Goal: Navigation & Orientation: Find specific page/section

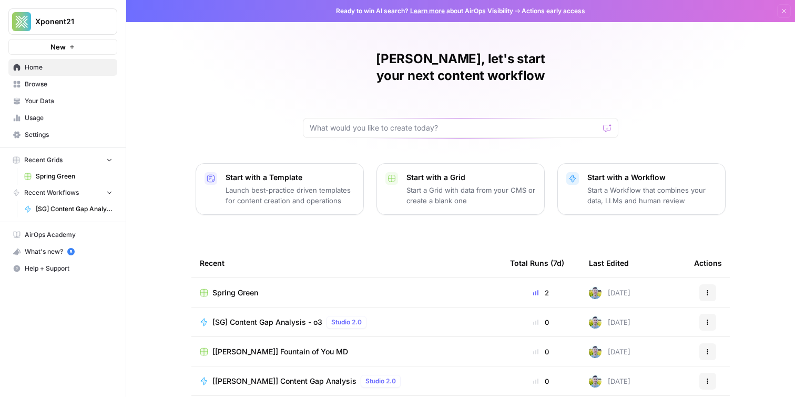
click at [51, 82] on span "Browse" at bounding box center [69, 83] width 88 height 9
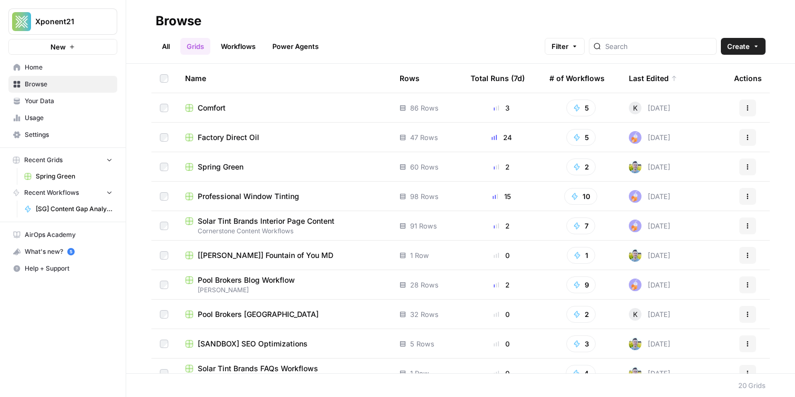
click at [243, 140] on span "Factory Direct Oil" at bounding box center [229, 137] width 62 height 11
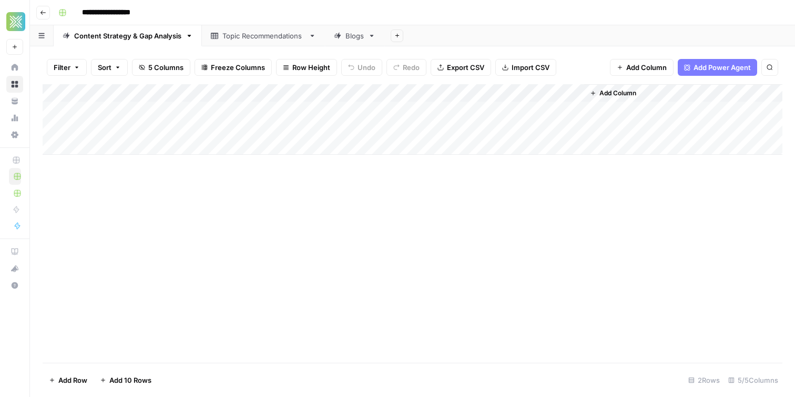
click at [49, 13] on button "Go back" at bounding box center [43, 13] width 14 height 14
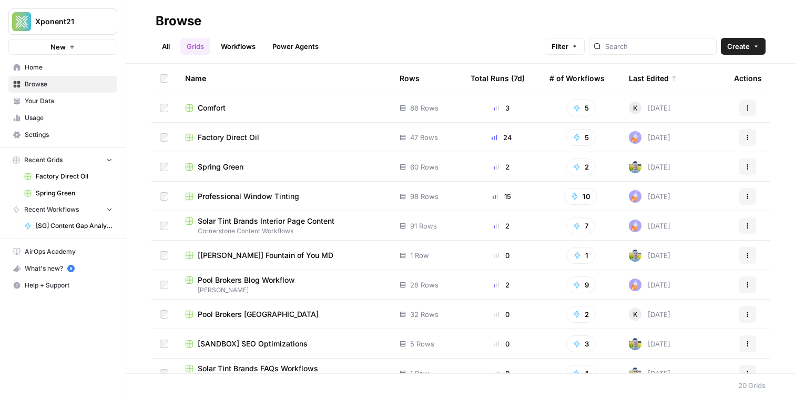
scroll to position [6, 0]
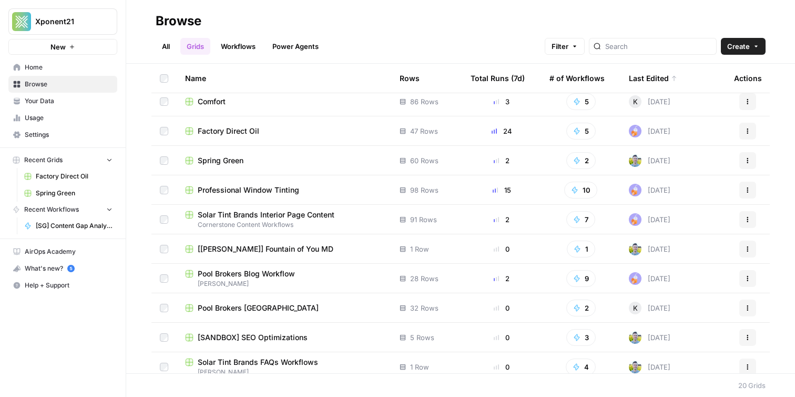
click at [221, 160] on span "Spring Green" at bounding box center [221, 160] width 46 height 11
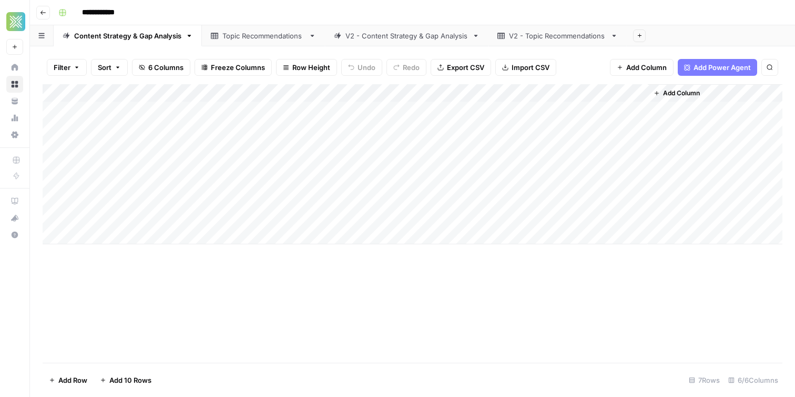
click at [41, 12] on icon "button" at bounding box center [43, 13] width 5 height 4
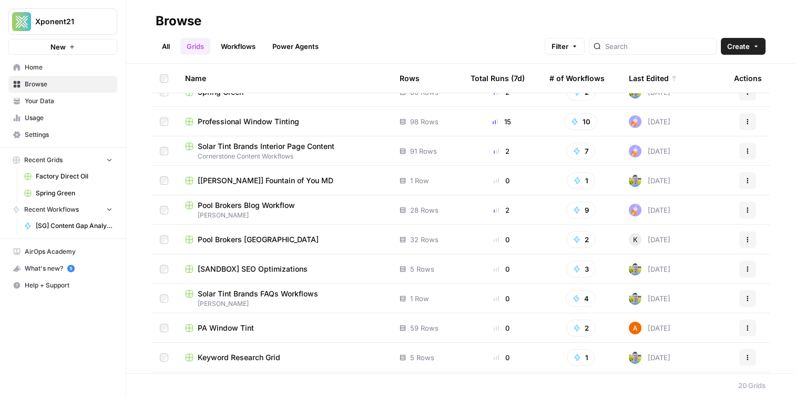
scroll to position [67, 0]
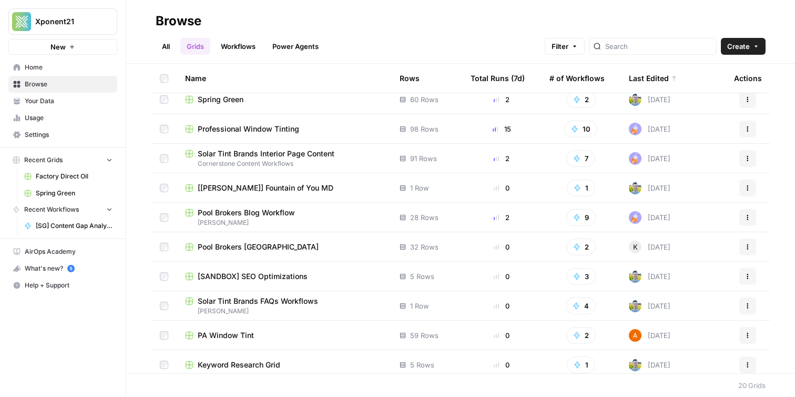
click at [229, 243] on span "Pool Brokers [GEOGRAPHIC_DATA]" at bounding box center [258, 246] width 121 height 11
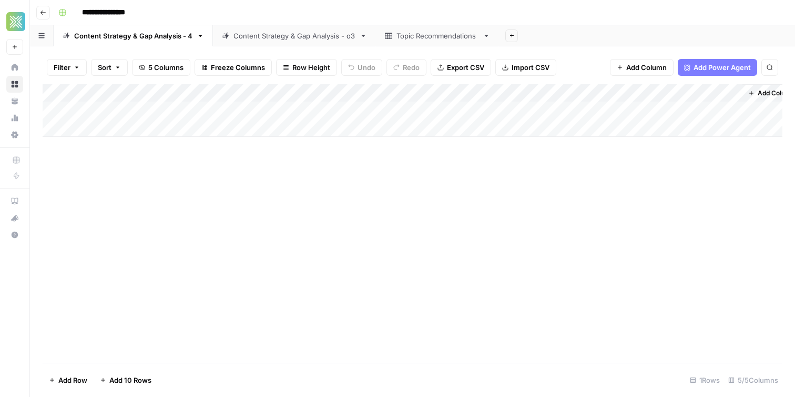
drag, startPoint x: 51, startPoint y: 14, endPoint x: 11, endPoint y: 18, distance: 40.3
click at [21, 18] on div "**********" at bounding box center [397, 198] width 795 height 397
click at [136, 11] on input "**********" at bounding box center [113, 12] width 72 height 17
click at [44, 14] on icon "button" at bounding box center [43, 12] width 6 height 6
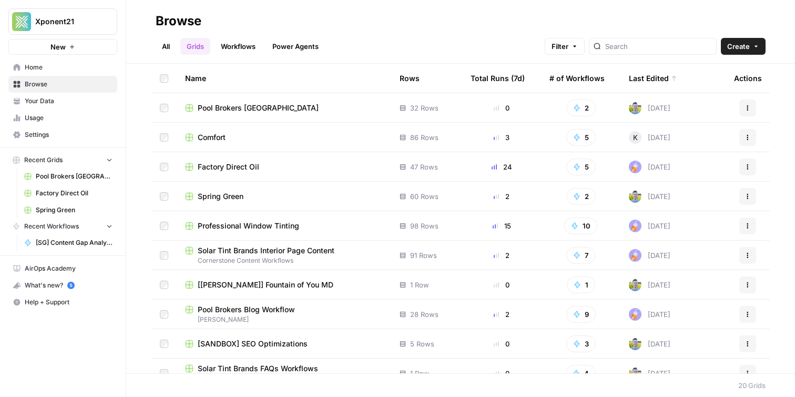
click at [203, 107] on span "Pool Brokers [GEOGRAPHIC_DATA]" at bounding box center [258, 108] width 121 height 11
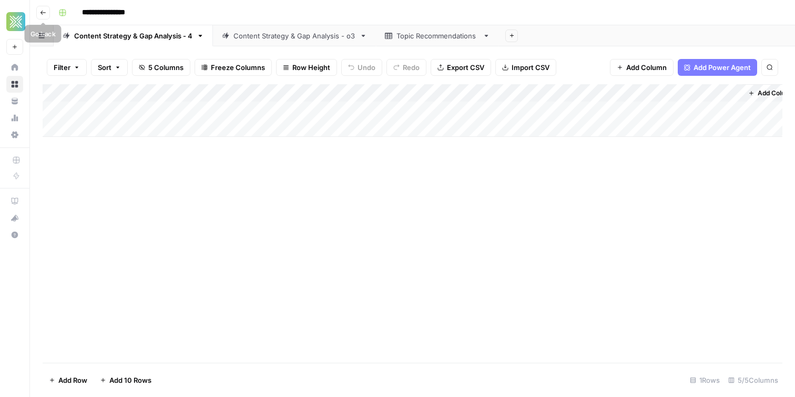
click at [44, 8] on button "Go back" at bounding box center [43, 13] width 14 height 14
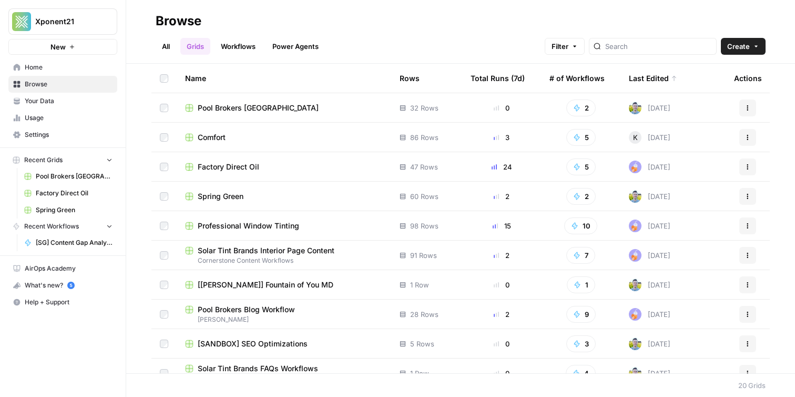
click at [270, 279] on span "[[PERSON_NAME]] Fountain of You MD" at bounding box center [266, 284] width 136 height 11
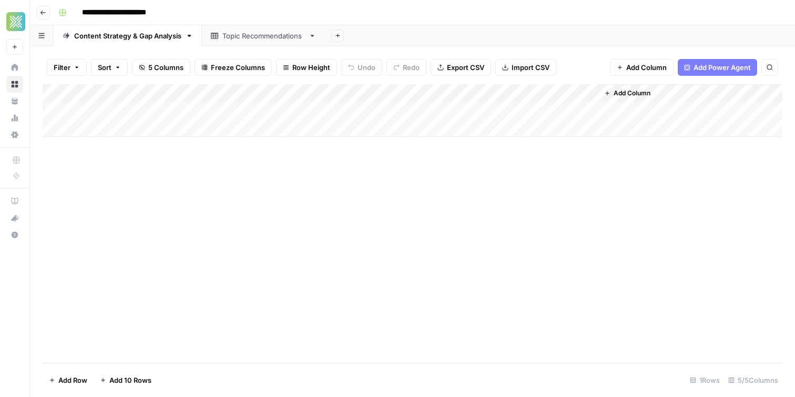
click at [47, 12] on button "Go back" at bounding box center [43, 13] width 14 height 14
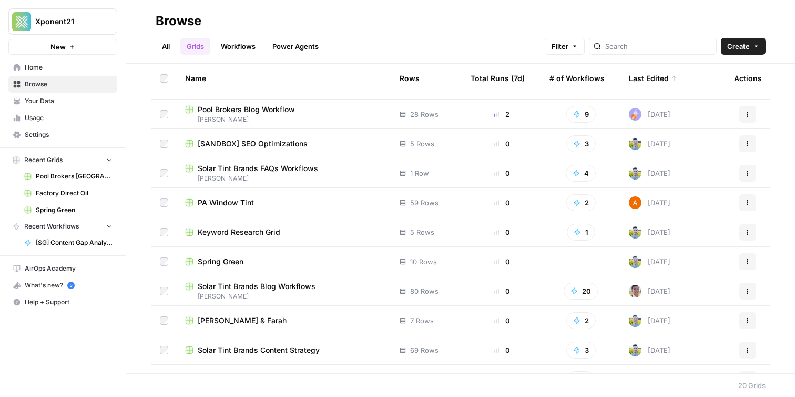
scroll to position [199, 0]
click at [256, 143] on span "[SANDBOX] SEO Optimizations" at bounding box center [253, 144] width 110 height 11
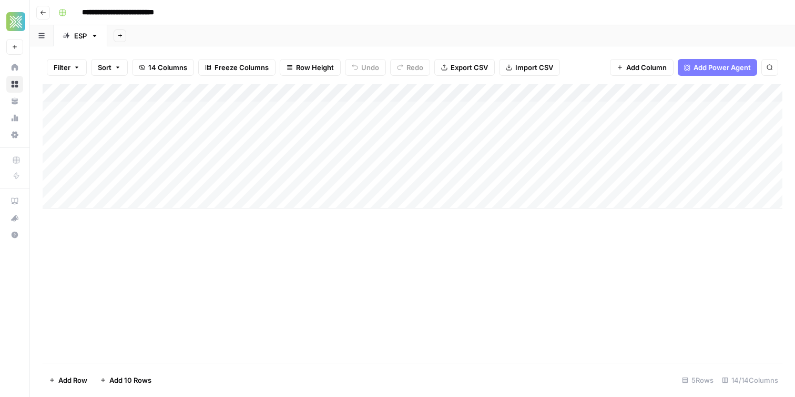
click at [42, 12] on icon "button" at bounding box center [43, 13] width 5 height 4
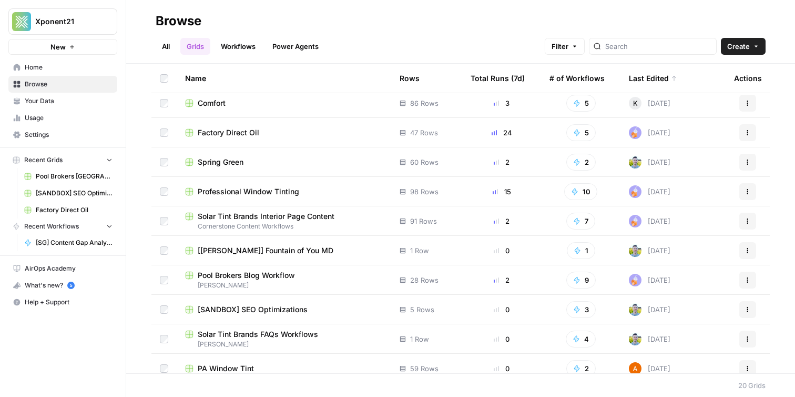
scroll to position [33, 0]
click at [249, 133] on span "Factory Direct Oil" at bounding box center [229, 134] width 62 height 11
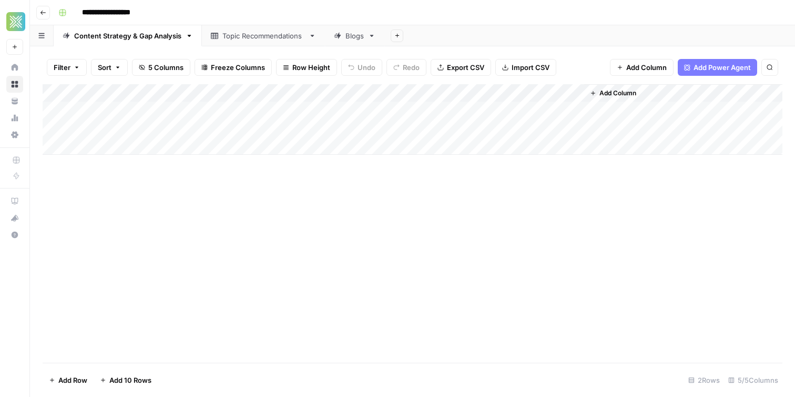
click at [48, 15] on button "Go back" at bounding box center [43, 13] width 14 height 14
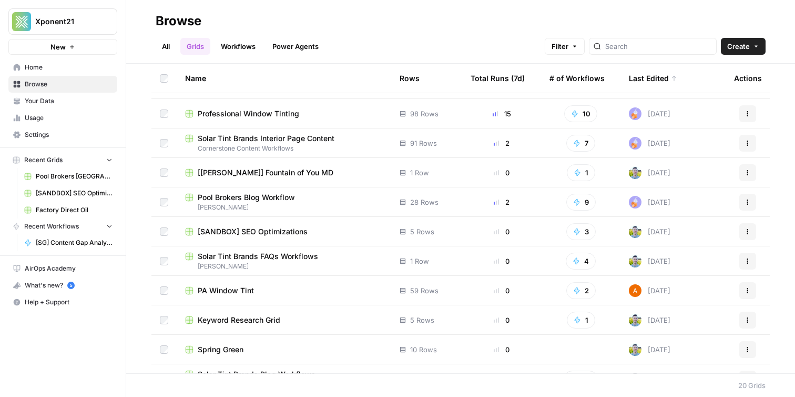
scroll to position [172, 0]
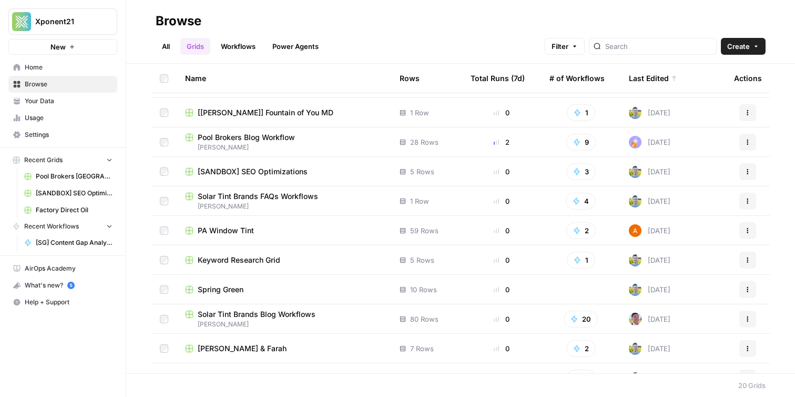
click at [219, 235] on span "PA Window Tint" at bounding box center [226, 230] width 56 height 11
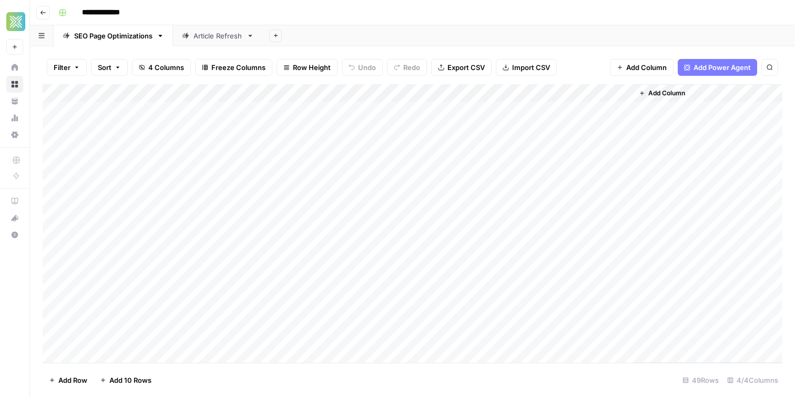
click at [38, 14] on button "Go back" at bounding box center [43, 13] width 14 height 14
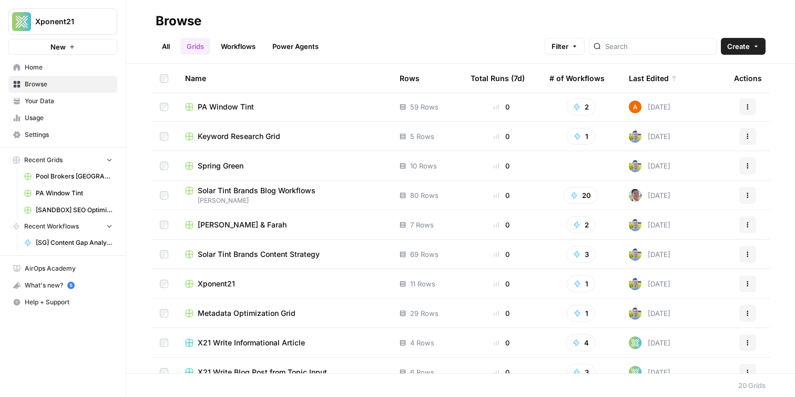
scroll to position [294, 0]
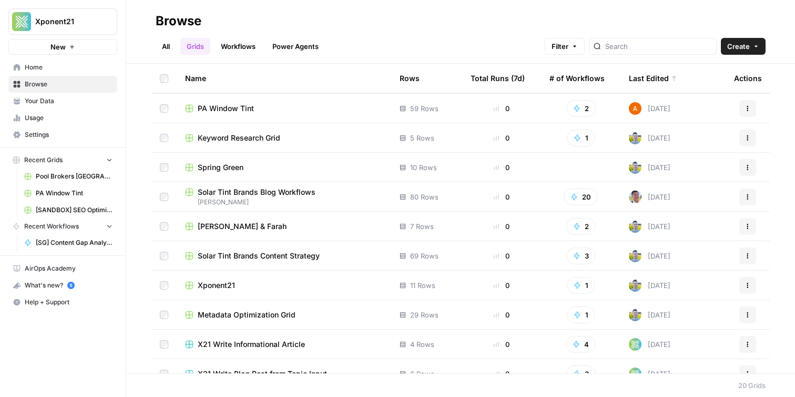
click at [243, 234] on td "[PERSON_NAME] & Farah" at bounding box center [284, 225] width 215 height 29
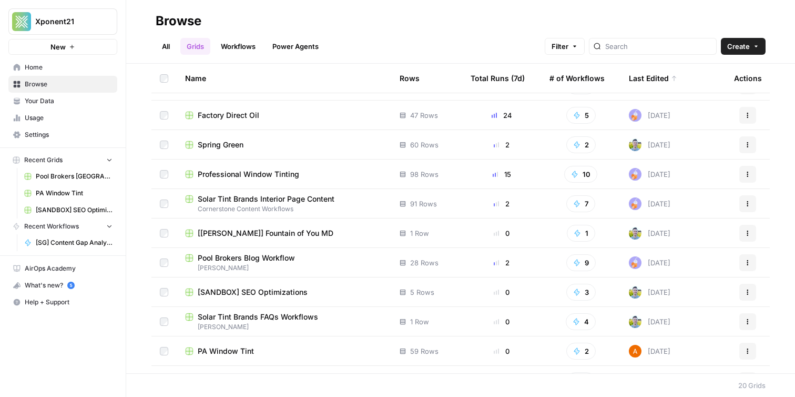
scroll to position [53, 0]
click at [237, 254] on span "Pool Brokers Blog Workflow" at bounding box center [246, 256] width 97 height 11
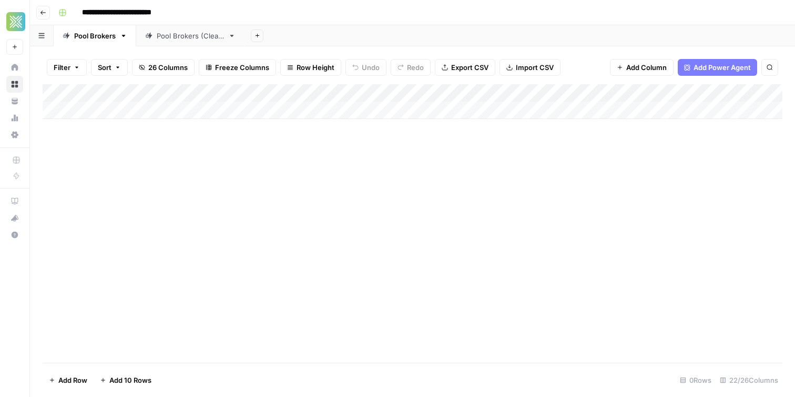
click at [47, 16] on button "Go back" at bounding box center [43, 13] width 14 height 14
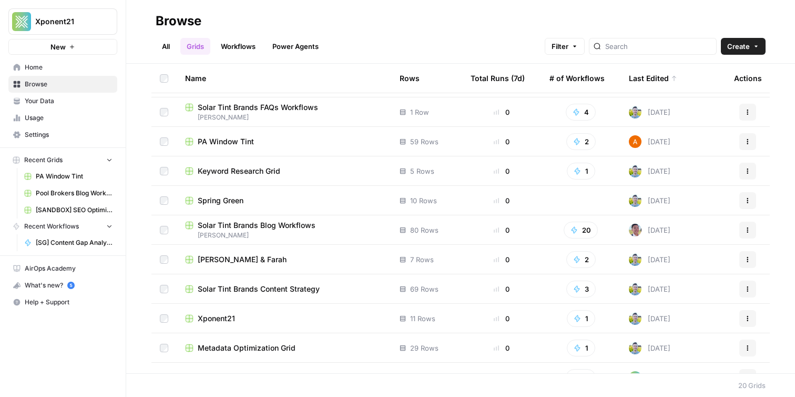
scroll to position [210, 0]
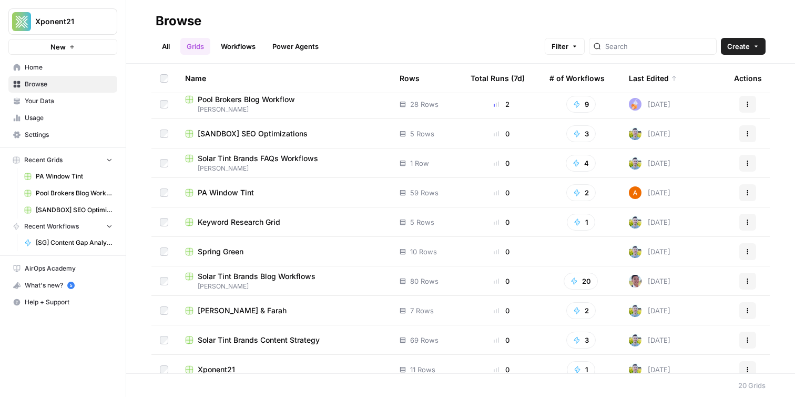
click at [289, 159] on span "Solar Tint Brands FAQs Workflows" at bounding box center [258, 158] width 120 height 11
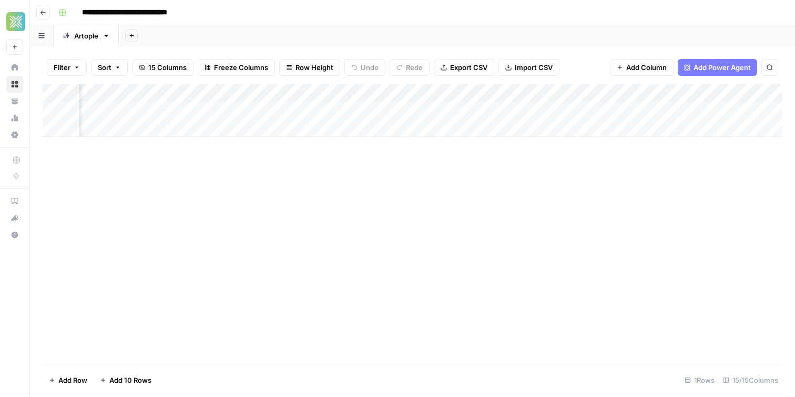
scroll to position [0, 123]
click at [47, 10] on button "Go back" at bounding box center [43, 13] width 14 height 14
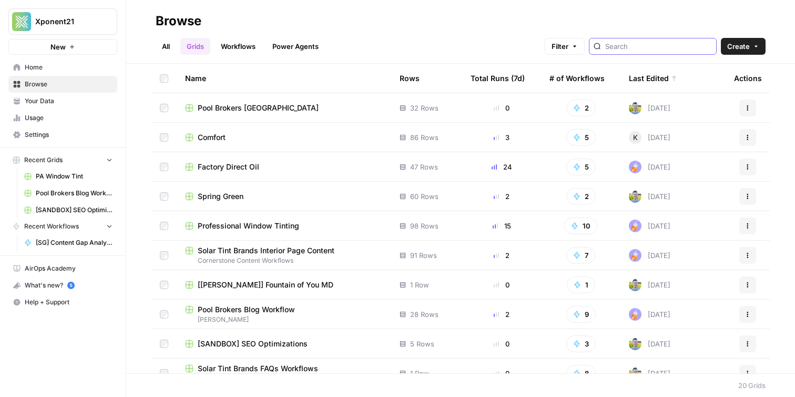
click at [658, 46] on input "search" at bounding box center [659, 46] width 107 height 11
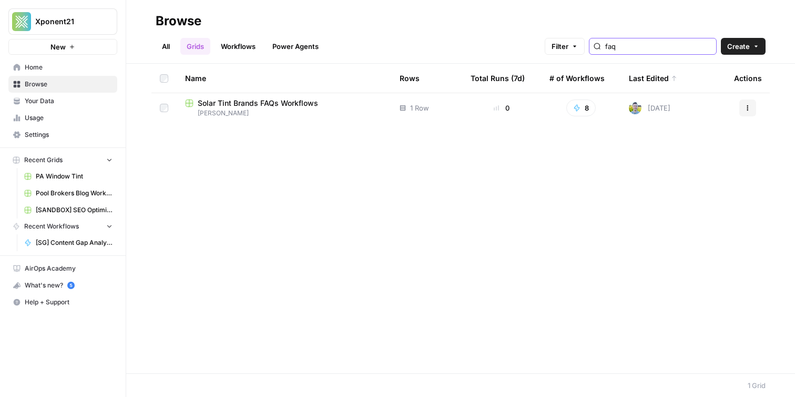
type input "faq"
click at [241, 103] on span "Solar Tint Brands FAQs Workflows" at bounding box center [258, 103] width 120 height 11
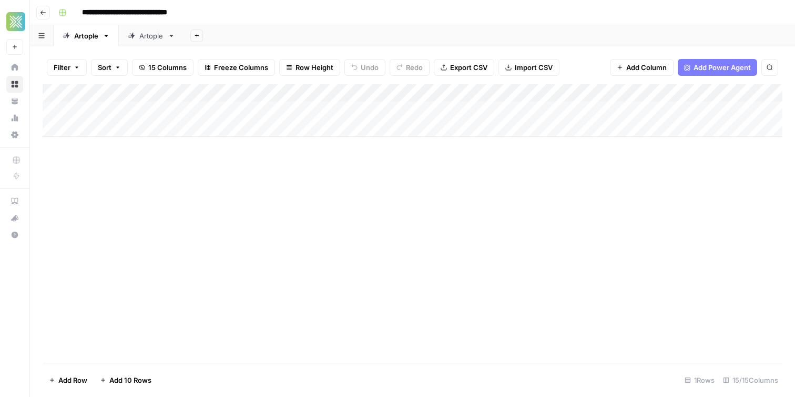
click at [174, 36] on icon at bounding box center [171, 35] width 7 height 7
click at [173, 34] on icon "button" at bounding box center [171, 35] width 7 height 7
click at [198, 94] on span "Delete Sheet" at bounding box center [214, 94] width 51 height 11
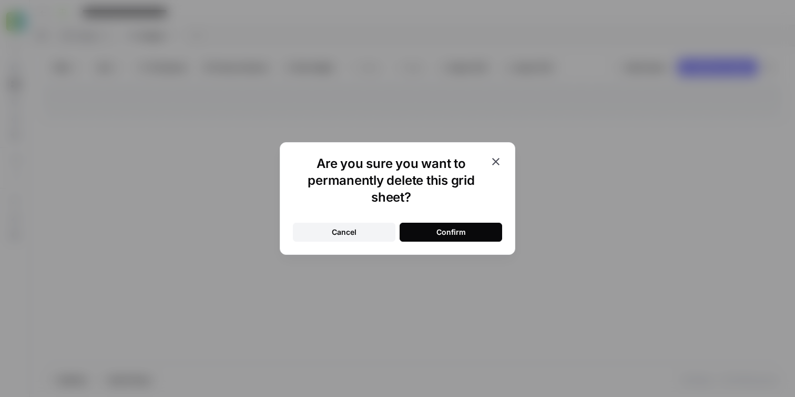
click at [482, 227] on button "Confirm" at bounding box center [451, 232] width 103 height 19
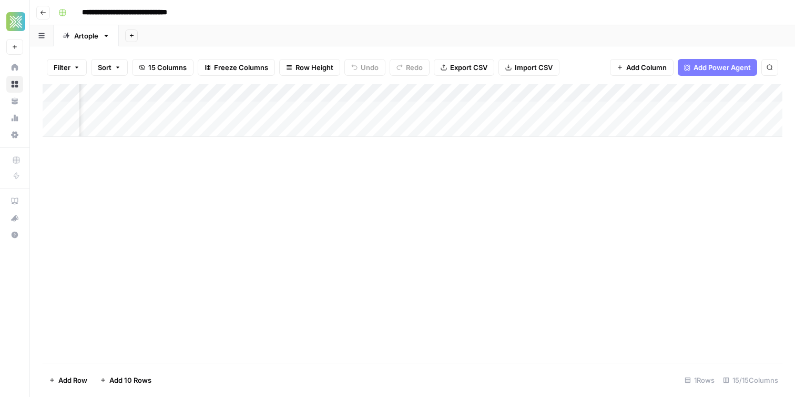
scroll to position [0, 869]
click at [40, 14] on icon "button" at bounding box center [43, 12] width 6 height 6
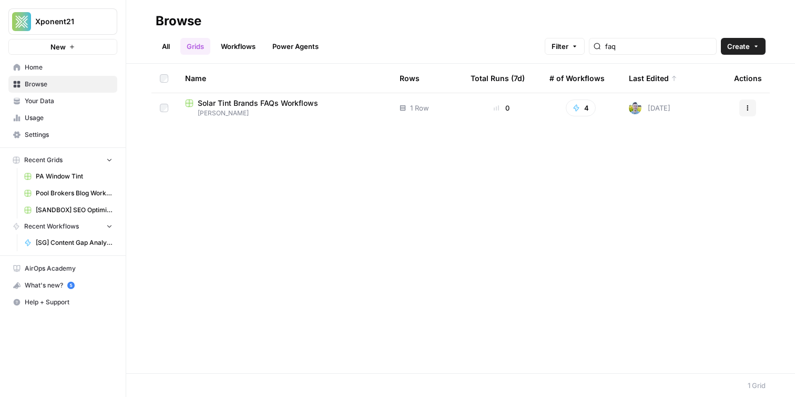
click at [189, 44] on link "Grids" at bounding box center [195, 46] width 30 height 17
click at [197, 48] on link "Grids" at bounding box center [195, 46] width 30 height 17
click at [57, 69] on span "Home" at bounding box center [69, 67] width 88 height 9
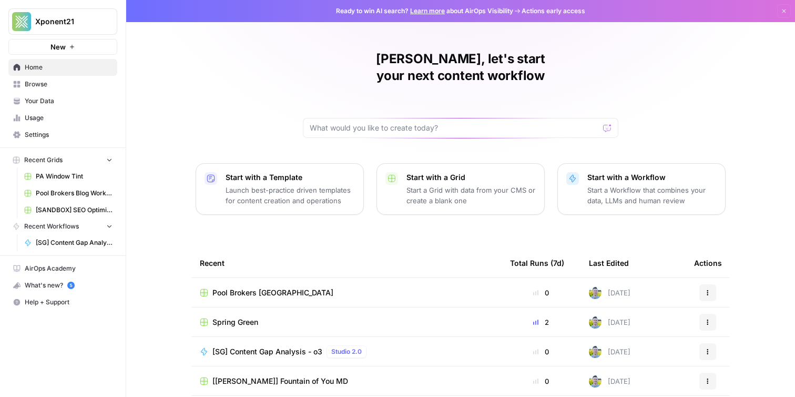
scroll to position [87, 0]
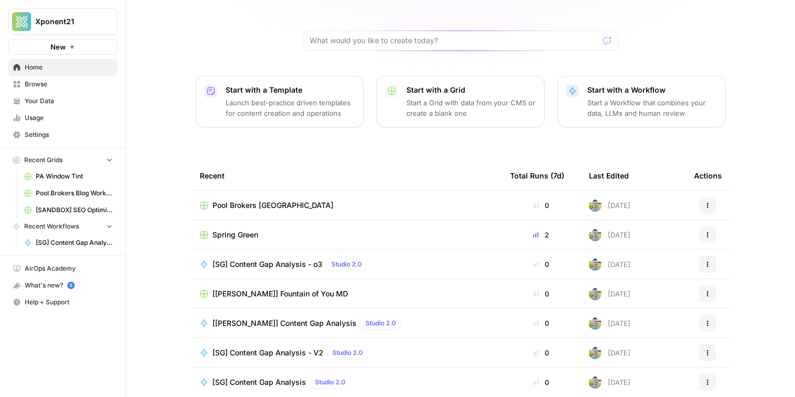
click at [72, 87] on span "Browse" at bounding box center [69, 83] width 88 height 9
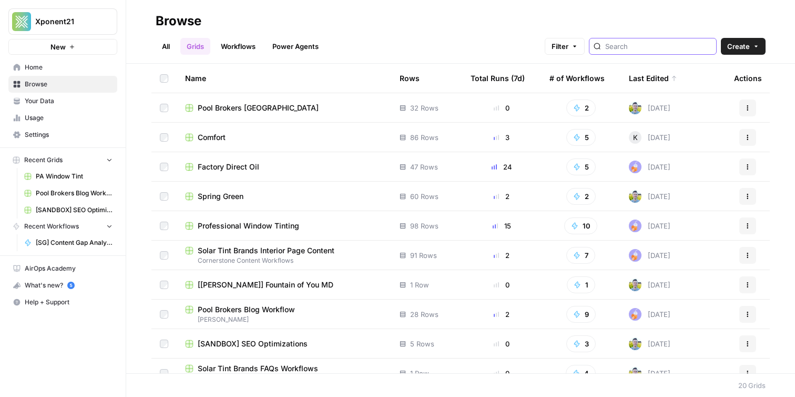
click at [669, 43] on input "search" at bounding box center [659, 46] width 107 height 11
type input "pwt"
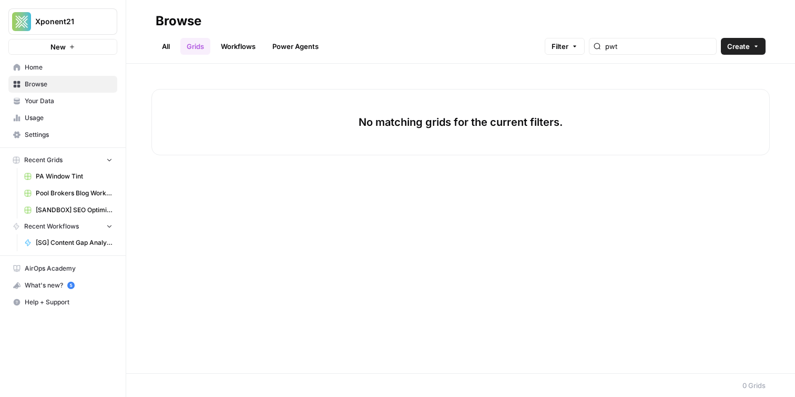
click at [232, 43] on link "Workflows" at bounding box center [238, 46] width 47 height 17
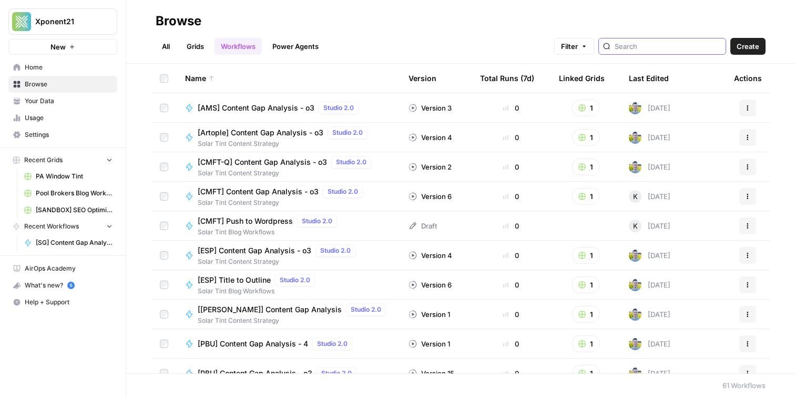
click at [678, 49] on input "search" at bounding box center [668, 46] width 107 height 11
type input "pwt"
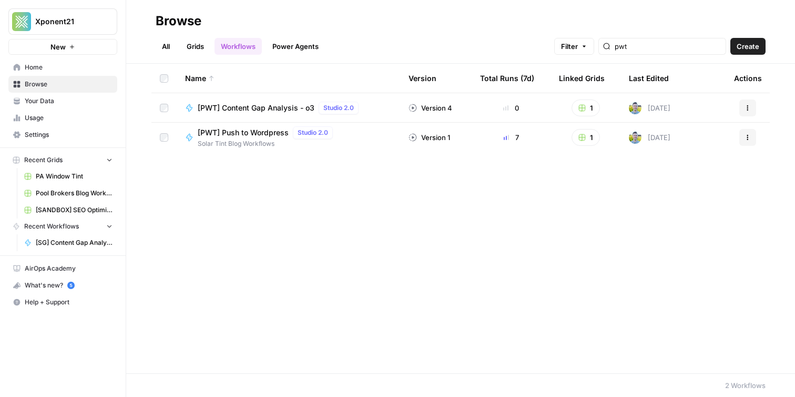
click at [230, 128] on span "[PWT] Push to Wordpress" at bounding box center [243, 132] width 91 height 11
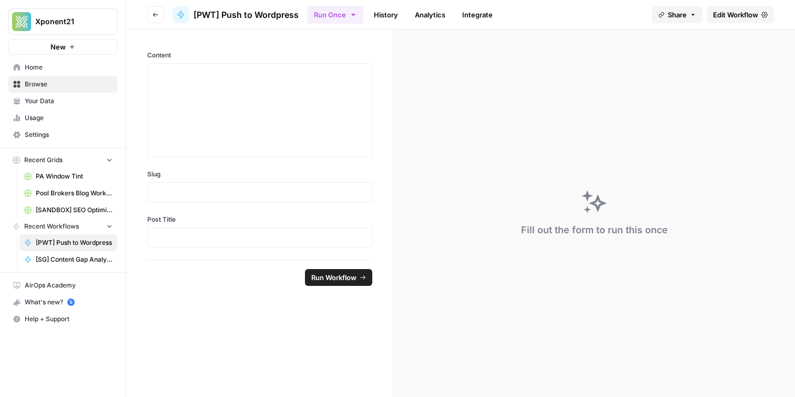
click at [722, 17] on span "Edit Workflow" at bounding box center [735, 14] width 45 height 11
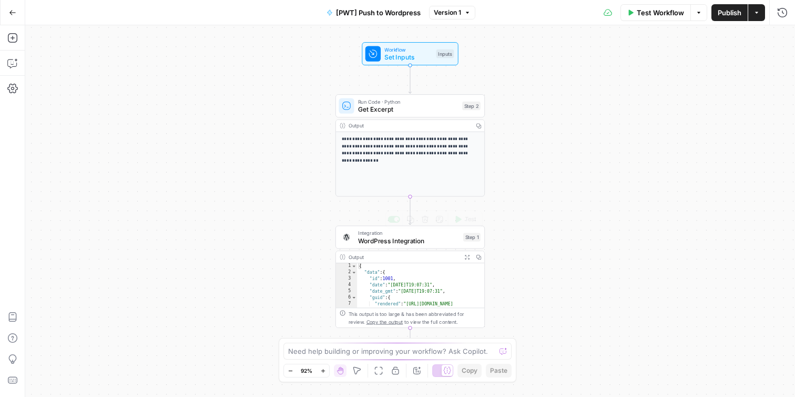
click at [408, 244] on span "WordPress Integration" at bounding box center [409, 240] width 102 height 9
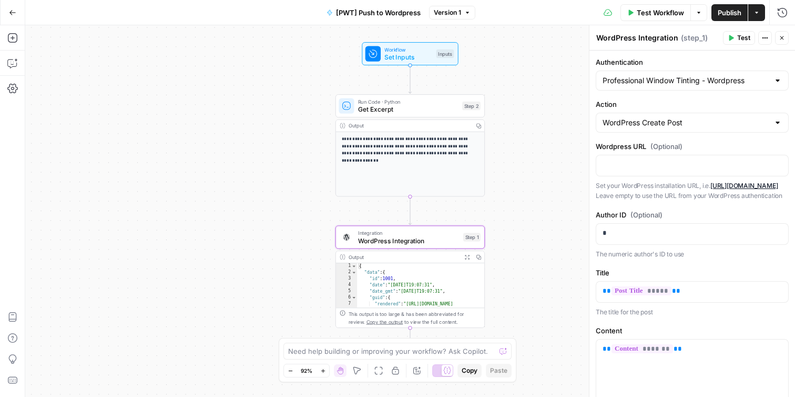
click at [15, 17] on button "Go Back" at bounding box center [12, 12] width 19 height 19
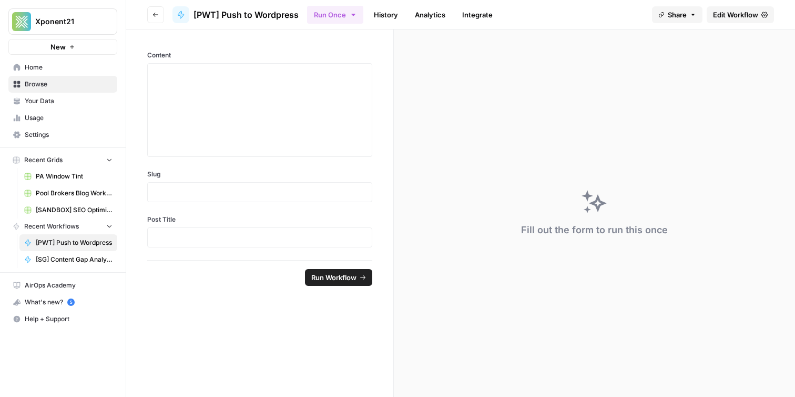
click at [65, 76] on link "Browse" at bounding box center [62, 84] width 109 height 17
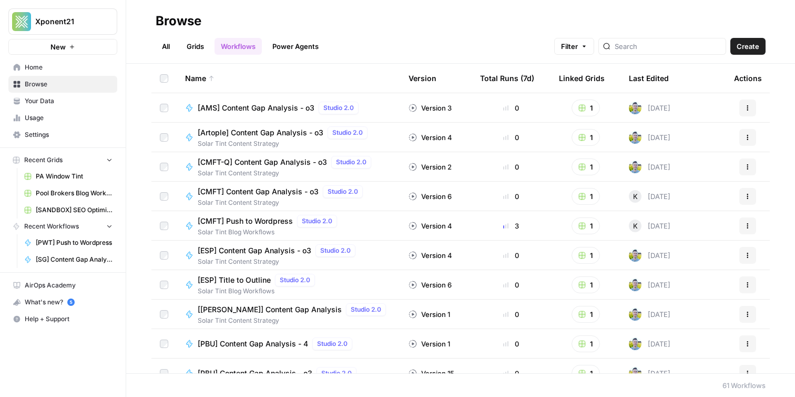
click at [203, 44] on link "Grids" at bounding box center [195, 46] width 30 height 17
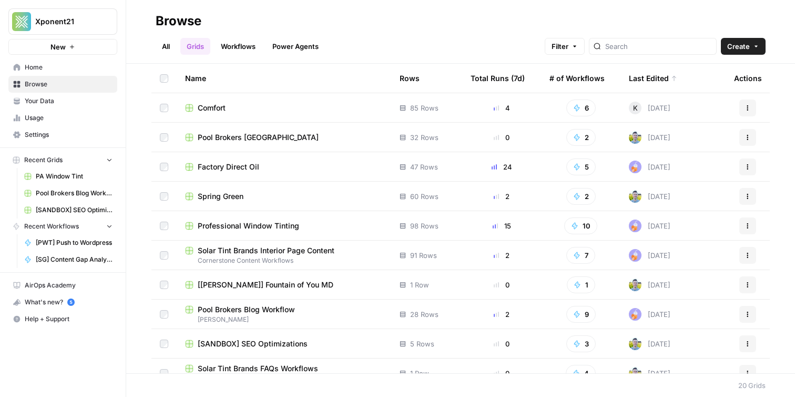
click at [241, 53] on link "Workflows" at bounding box center [238, 46] width 47 height 17
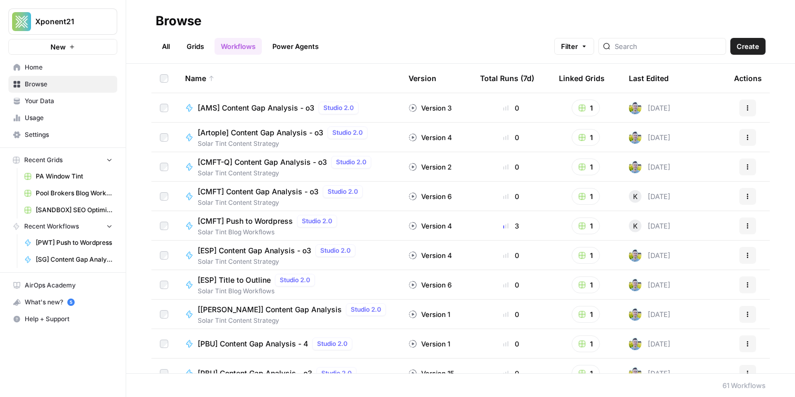
click at [74, 100] on span "Your Data" at bounding box center [69, 100] width 88 height 9
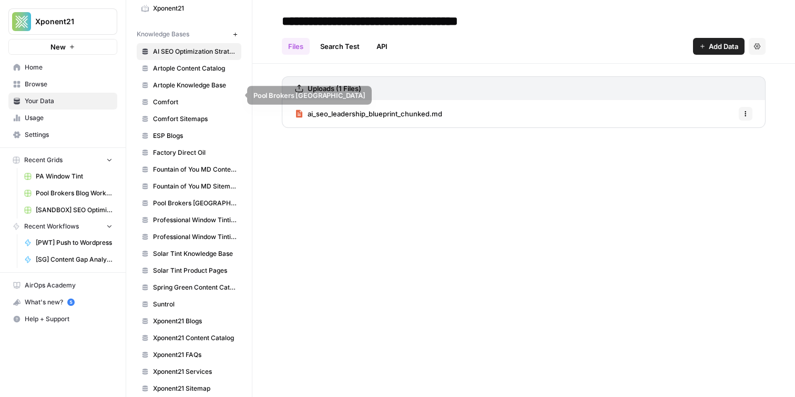
scroll to position [304, 0]
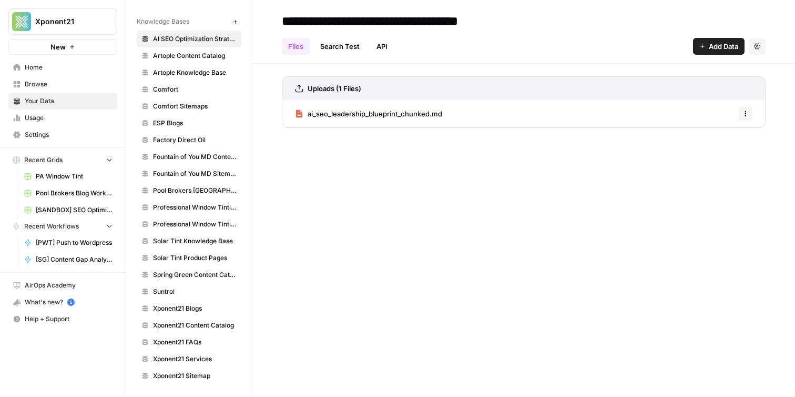
click at [192, 194] on span "Pool Brokers [GEOGRAPHIC_DATA]" at bounding box center [195, 190] width 84 height 9
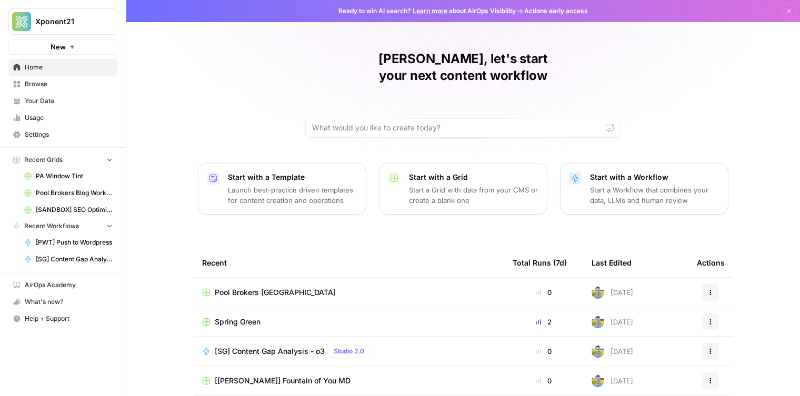
click at [94, 87] on span "Browse" at bounding box center [69, 83] width 88 height 9
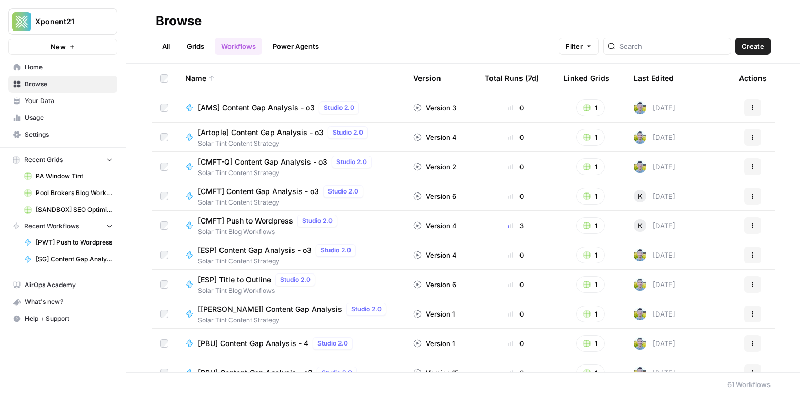
click at [53, 100] on span "Your Data" at bounding box center [69, 100] width 88 height 9
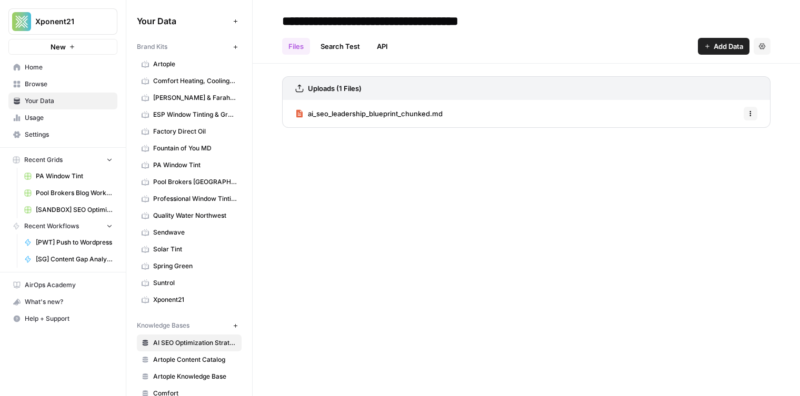
click at [59, 119] on span "Usage" at bounding box center [69, 117] width 88 height 9
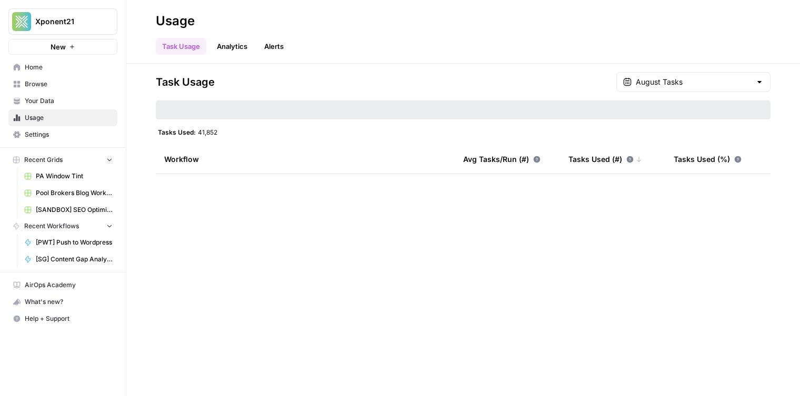
click at [57, 105] on span "Your Data" at bounding box center [69, 100] width 88 height 9
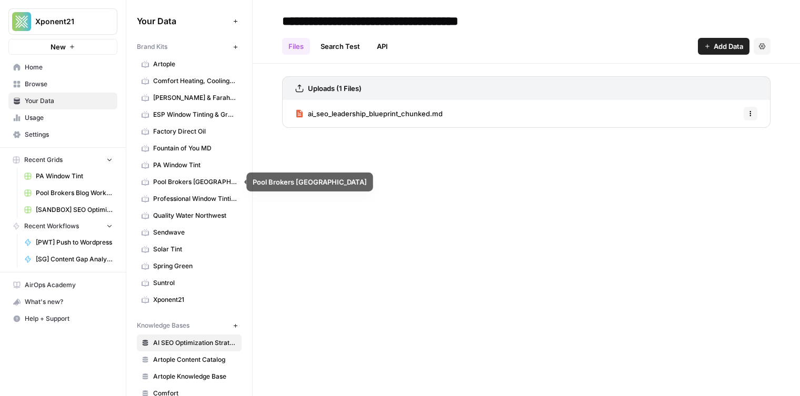
click at [176, 176] on link "Pool Brokers [GEOGRAPHIC_DATA]" at bounding box center [189, 182] width 105 height 17
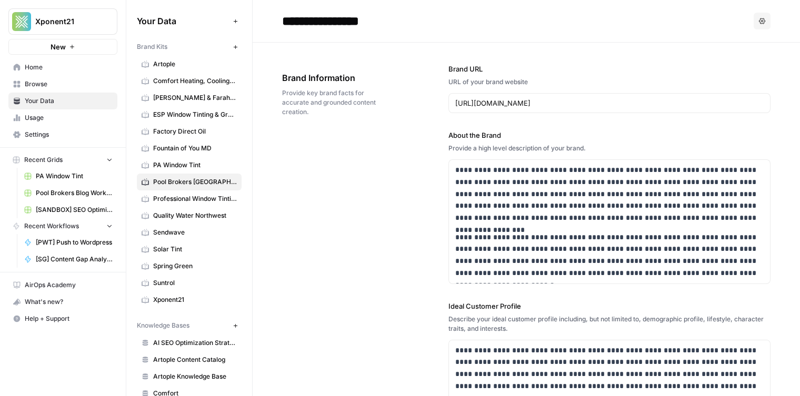
click at [65, 175] on span "PA Window Tint" at bounding box center [74, 176] width 77 height 9
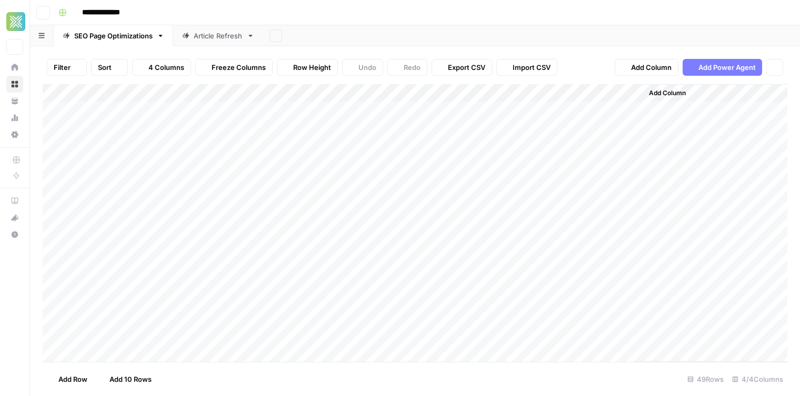
click at [68, 190] on div "Add Column" at bounding box center [415, 223] width 744 height 278
click at [48, 13] on button "Go back" at bounding box center [43, 13] width 14 height 14
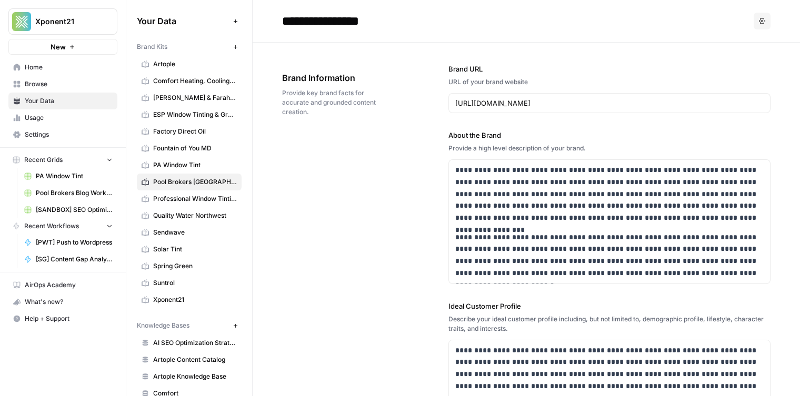
click at [80, 197] on span "Pool Brokers Blog Workflow" at bounding box center [74, 192] width 77 height 9
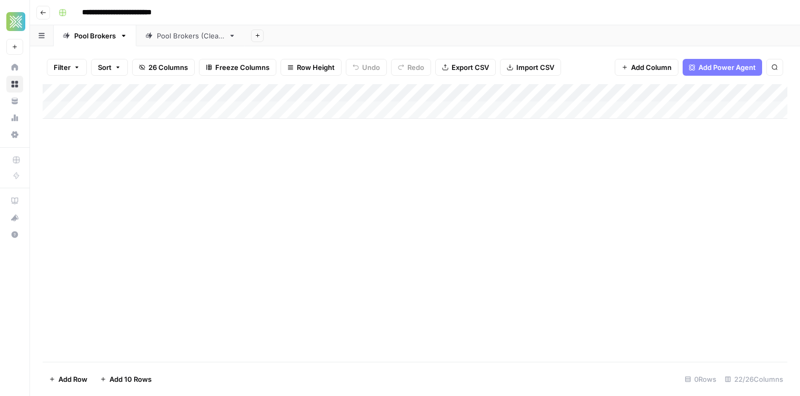
click at [186, 36] on div "Pool Brokers (Clean)" at bounding box center [190, 36] width 67 height 11
click at [89, 36] on div "Pool Brokers" at bounding box center [95, 36] width 42 height 11
click at [46, 14] on button "Go back" at bounding box center [43, 13] width 14 height 14
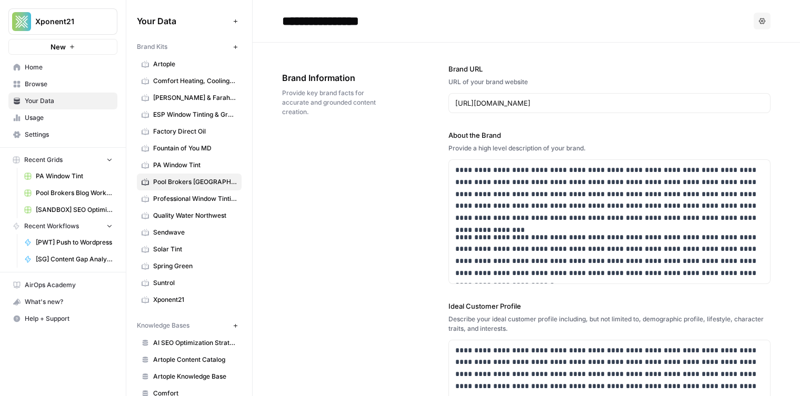
click at [52, 70] on span "Home" at bounding box center [69, 67] width 88 height 9
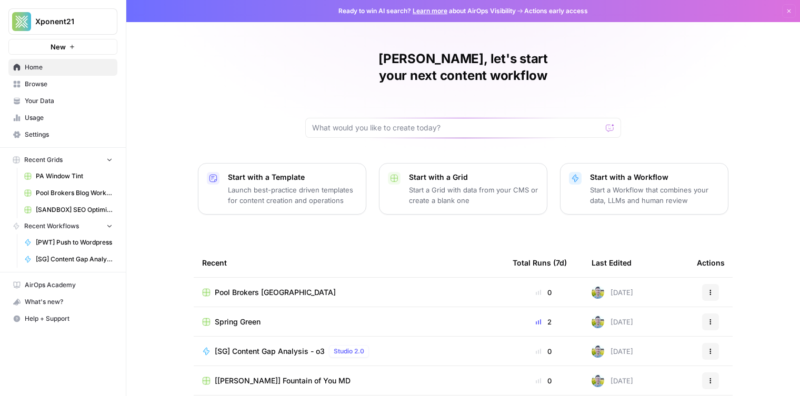
click at [57, 80] on span "Browse" at bounding box center [69, 83] width 88 height 9
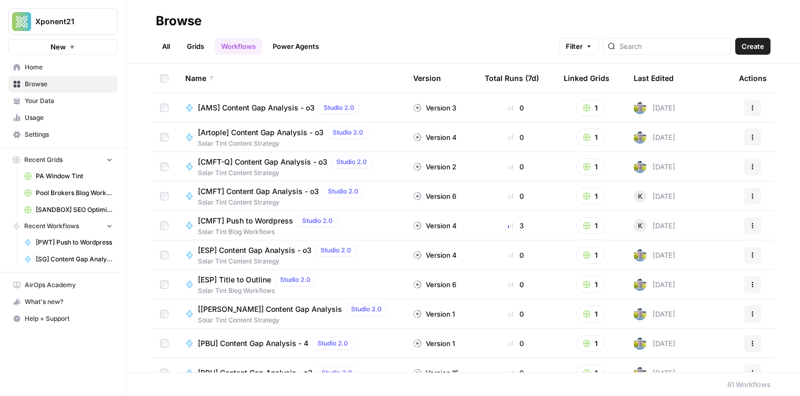
click at [198, 45] on link "Grids" at bounding box center [195, 46] width 30 height 17
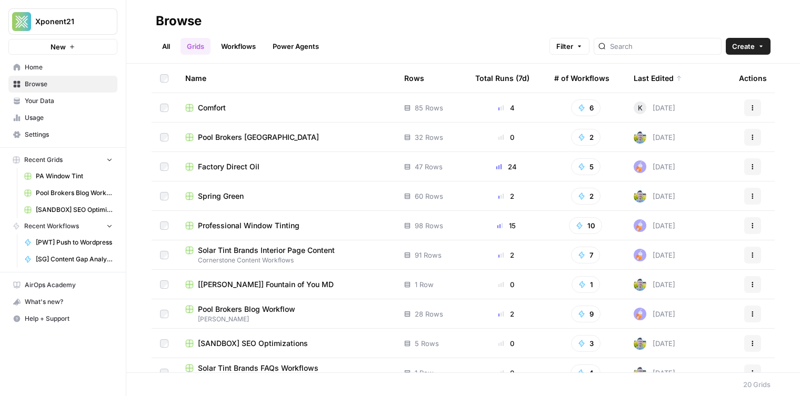
click at [227, 132] on span "Pool Brokers [GEOGRAPHIC_DATA]" at bounding box center [258, 137] width 121 height 11
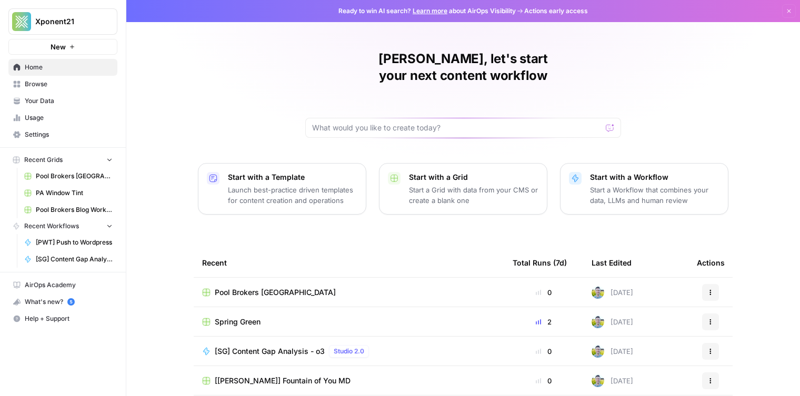
drag, startPoint x: 43, startPoint y: 72, endPoint x: 51, endPoint y: 86, distance: 16.5
click at [43, 72] on link "Home" at bounding box center [62, 67] width 109 height 17
drag, startPoint x: 51, startPoint y: 86, endPoint x: 47, endPoint y: 91, distance: 6.0
click at [51, 86] on span "Browse" at bounding box center [69, 83] width 88 height 9
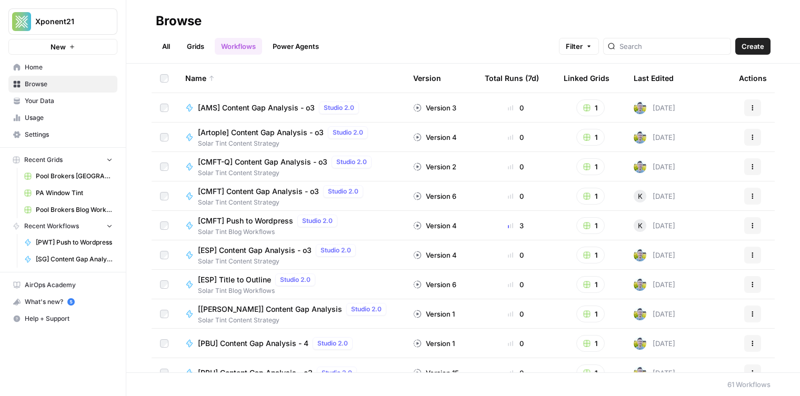
click at [187, 53] on link "Grids" at bounding box center [195, 46] width 30 height 17
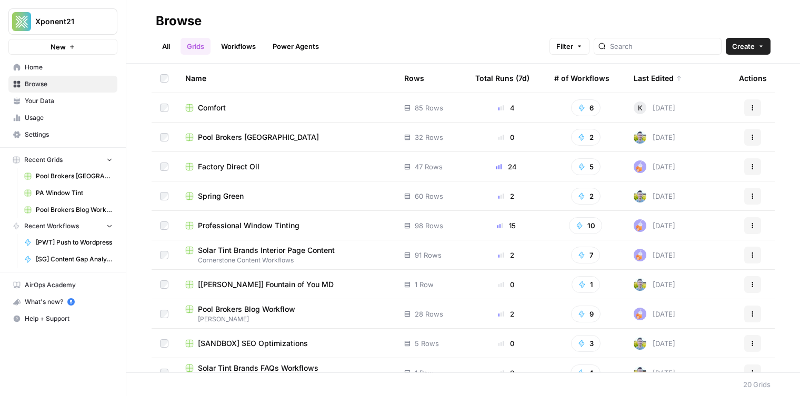
scroll to position [5, 0]
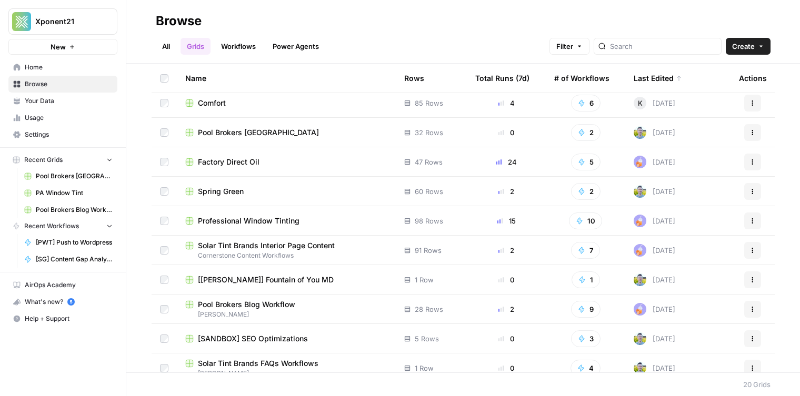
click at [208, 192] on span "Spring Green" at bounding box center [221, 191] width 46 height 11
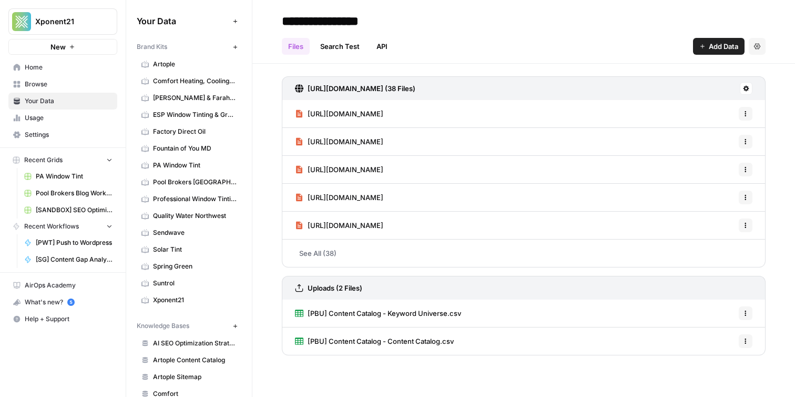
scroll to position [304, 0]
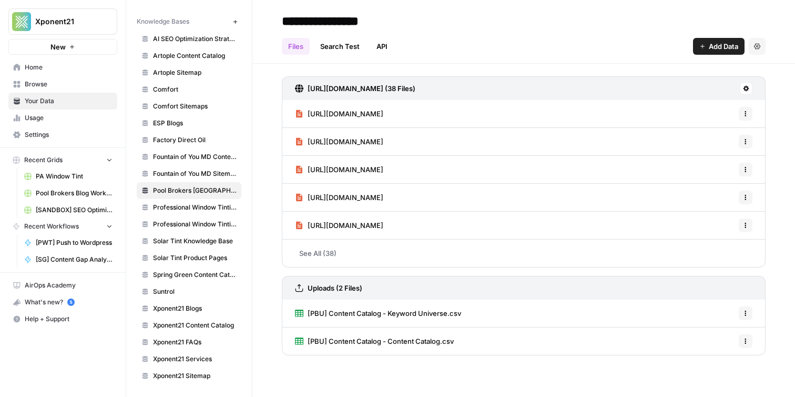
drag, startPoint x: 83, startPoint y: 78, endPoint x: 78, endPoint y: 70, distance: 8.8
click at [83, 78] on link "Browse" at bounding box center [62, 84] width 109 height 17
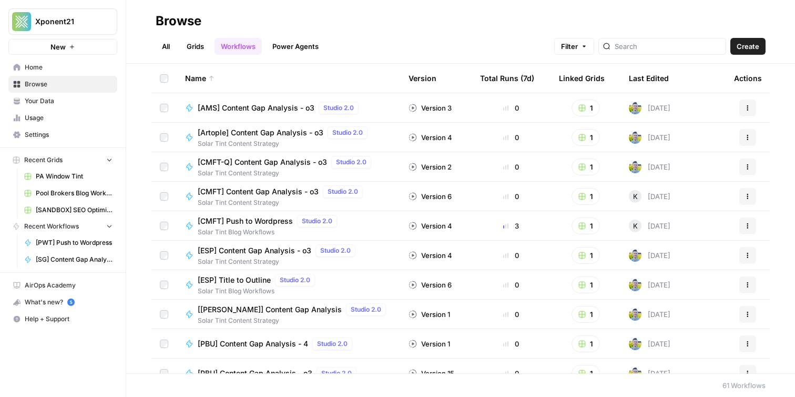
click at [78, 71] on span "Home" at bounding box center [69, 67] width 88 height 9
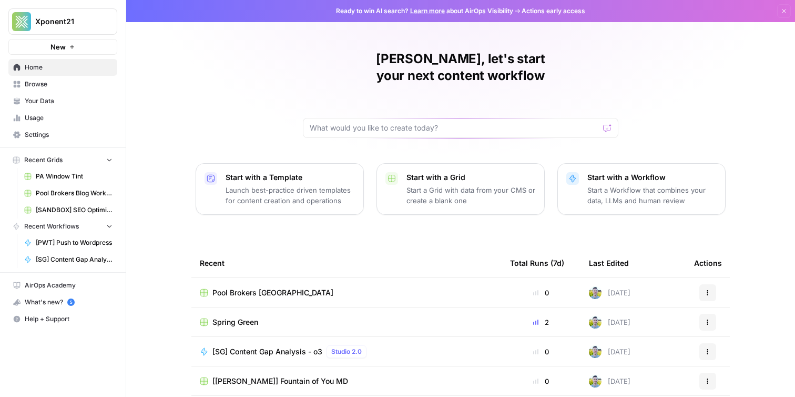
click at [83, 87] on span "Browse" at bounding box center [69, 83] width 88 height 9
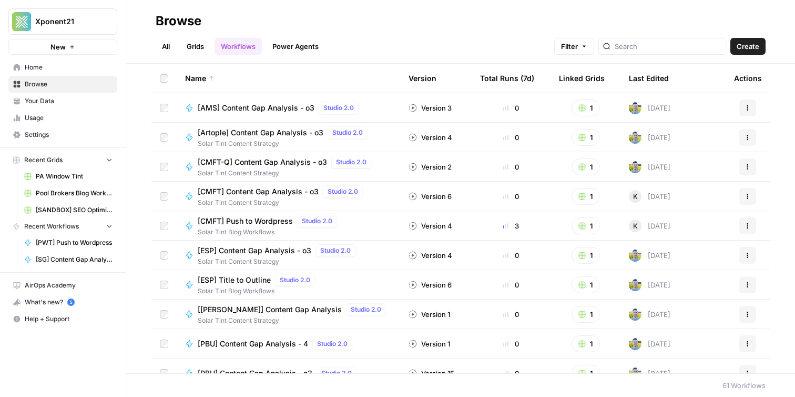
click at [185, 44] on link "Grids" at bounding box center [195, 46] width 30 height 17
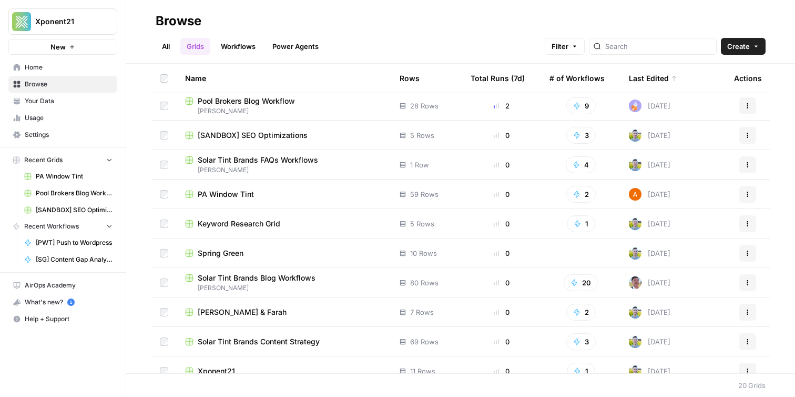
scroll to position [309, 0]
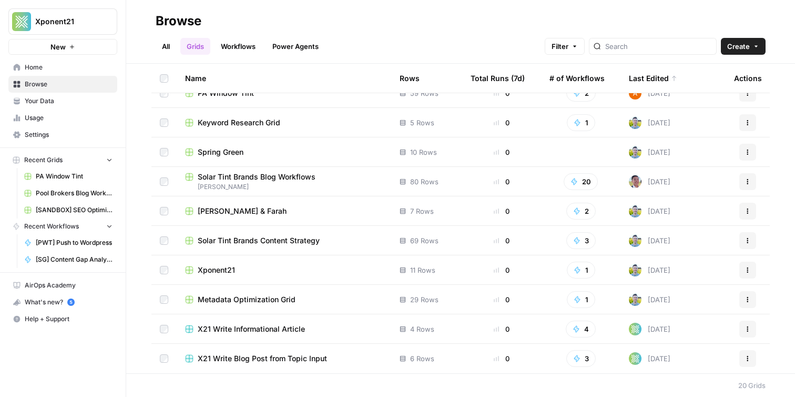
click at [197, 49] on link "Grids" at bounding box center [195, 46] width 30 height 17
click at [38, 85] on span "Browse" at bounding box center [69, 83] width 88 height 9
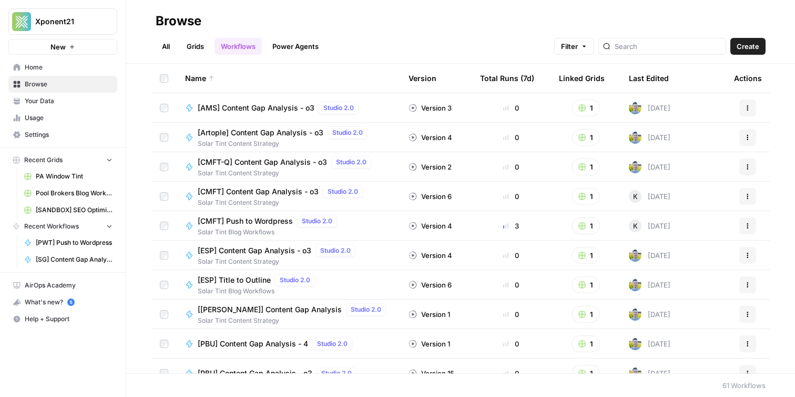
click at [41, 64] on span "Home" at bounding box center [69, 67] width 88 height 9
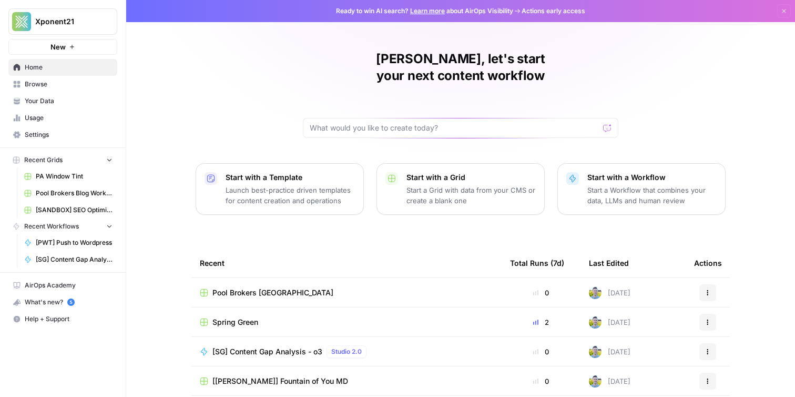
click at [43, 139] on span "Settings" at bounding box center [69, 134] width 88 height 9
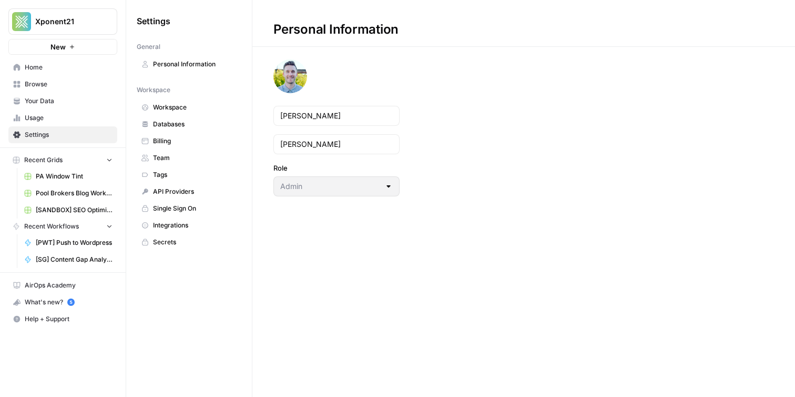
click at [76, 82] on span "Browse" at bounding box center [69, 83] width 88 height 9
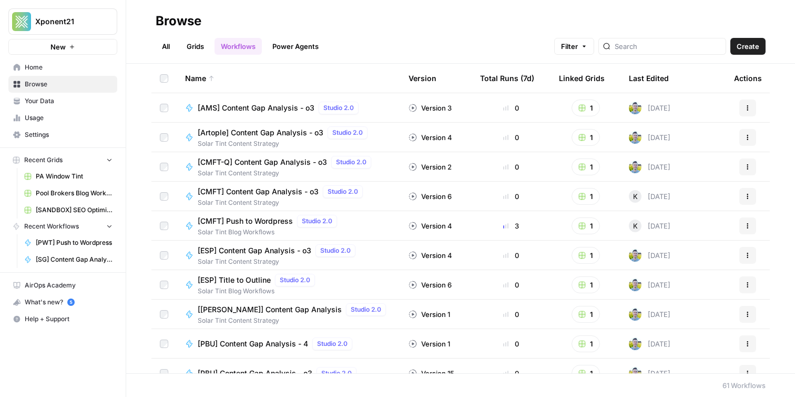
click at [195, 48] on link "Grids" at bounding box center [195, 46] width 30 height 17
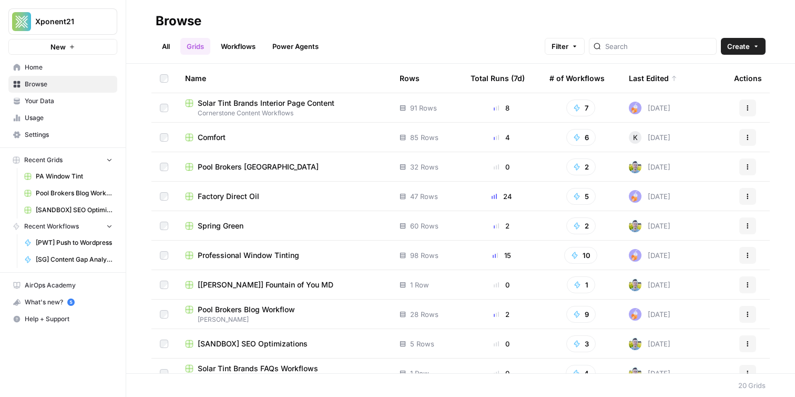
click at [231, 49] on link "Workflows" at bounding box center [238, 46] width 47 height 17
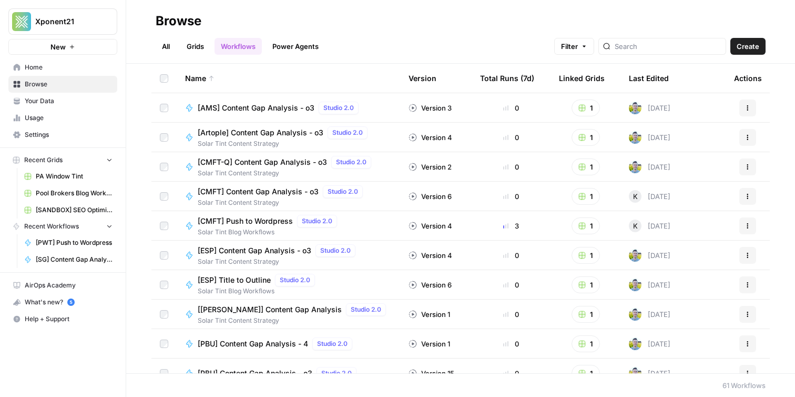
click at [187, 49] on link "Grids" at bounding box center [195, 46] width 30 height 17
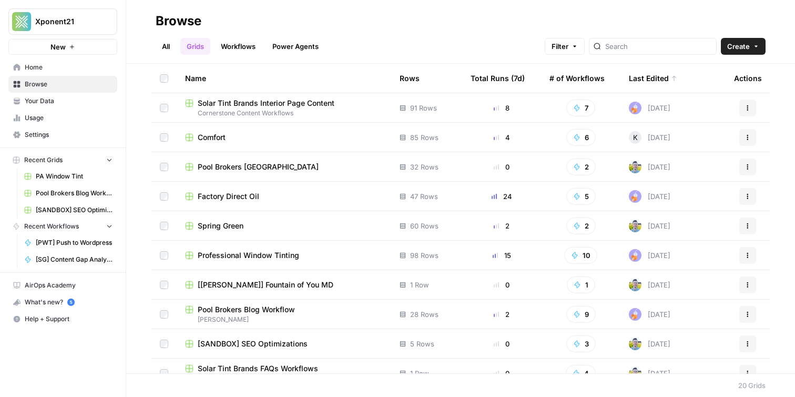
click at [311, 49] on link "Power Agents" at bounding box center [295, 46] width 59 height 17
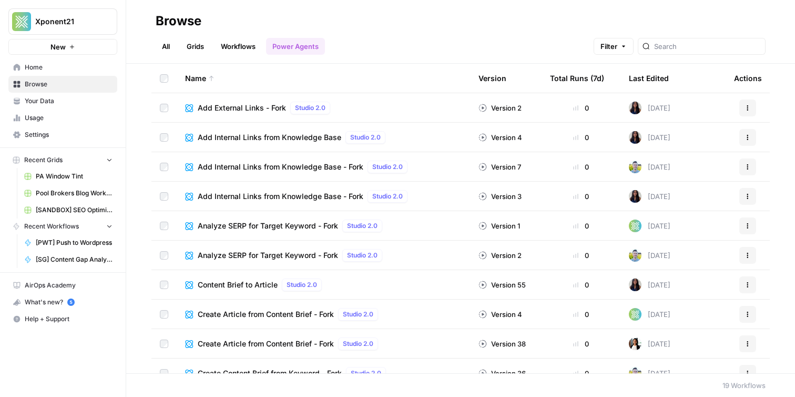
click at [170, 52] on link "All" at bounding box center [166, 46] width 21 height 17
